Goal: Transaction & Acquisition: Purchase product/service

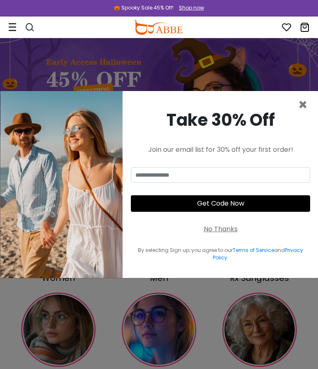
click at [302, 101] on span "×" at bounding box center [303, 104] width 10 height 21
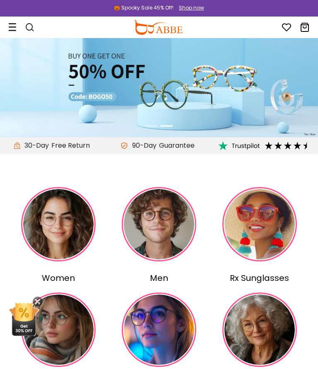
click at [55, 225] on img at bounding box center [58, 224] width 75 height 75
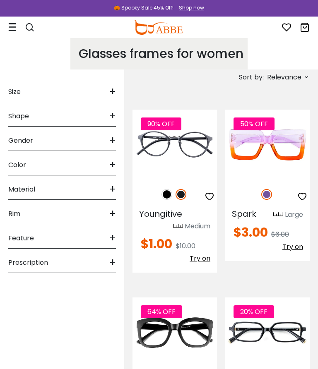
click at [17, 261] on span "Prescription" at bounding box center [28, 263] width 40 height 20
click at [14, 297] on div "Progressive" at bounding box center [33, 295] width 50 height 10
click at [22, 295] on label "Progressive" at bounding box center [33, 295] width 33 height 10
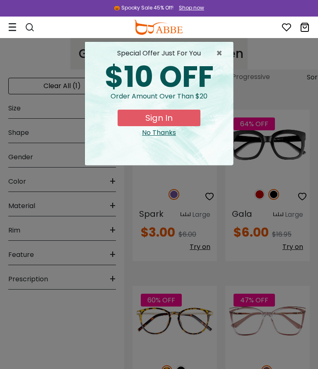
click at [217, 58] on span "×" at bounding box center [221, 53] width 10 height 10
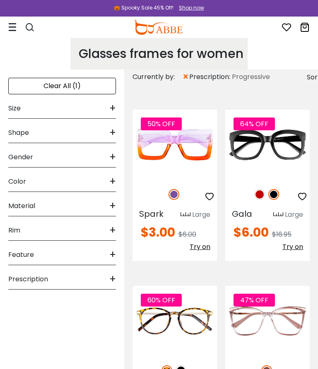
click at [10, 29] on icon at bounding box center [12, 27] width 8 height 9
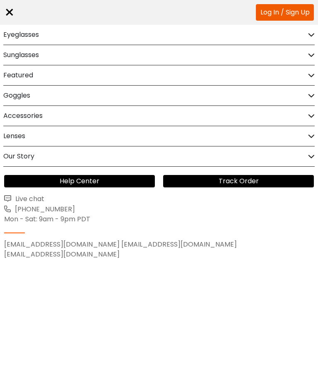
click at [9, 15] on div "×" at bounding box center [9, 12] width 11 height 25
